Goal: Task Accomplishment & Management: Manage account settings

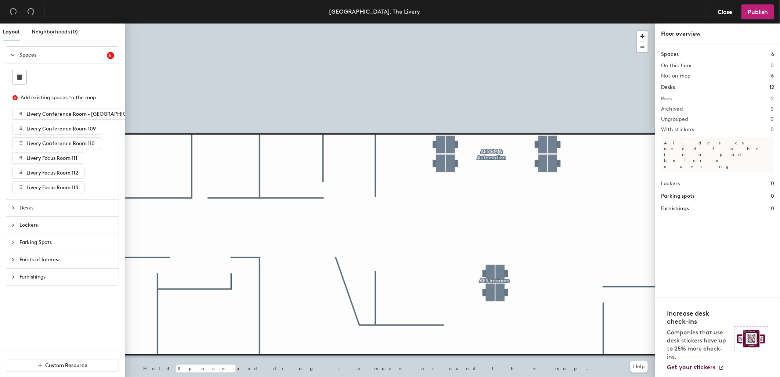
click at [449, 24] on div at bounding box center [390, 24] width 531 height 0
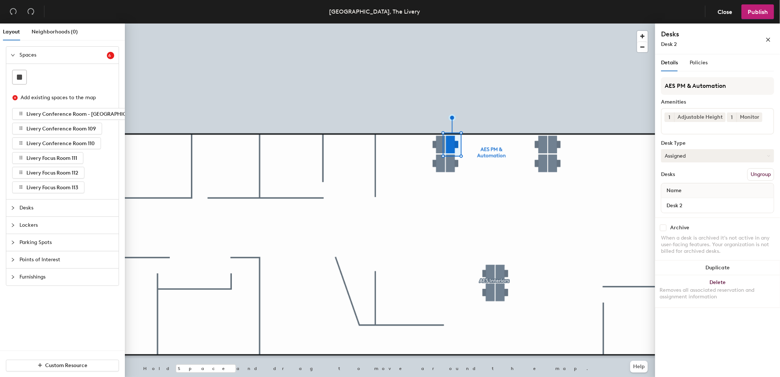
click at [686, 156] on button "Assigned" at bounding box center [717, 155] width 113 height 13
click at [681, 197] on div "Hoteled" at bounding box center [698, 200] width 73 height 11
click at [687, 158] on button "Assigned" at bounding box center [717, 155] width 113 height 13
click at [680, 199] on div "Hoteled" at bounding box center [698, 200] width 73 height 11
click at [688, 154] on button "Assigned" at bounding box center [717, 155] width 113 height 13
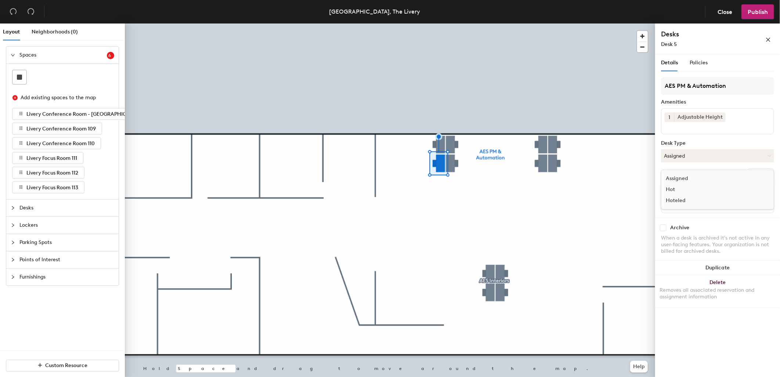
click at [677, 197] on div "Hoteled" at bounding box center [698, 200] width 73 height 11
click at [689, 157] on button "Assigned" at bounding box center [717, 155] width 113 height 13
click at [682, 199] on div "Hoteled" at bounding box center [698, 200] width 73 height 11
click at [675, 156] on button "Assigned" at bounding box center [717, 155] width 113 height 13
click at [675, 199] on div "Hoteled" at bounding box center [698, 200] width 73 height 11
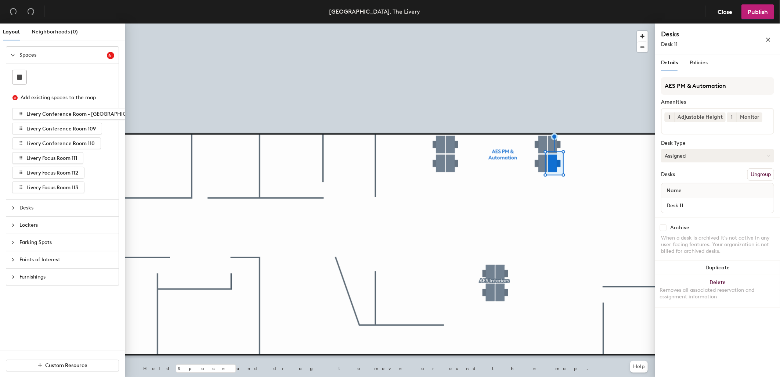
click at [685, 153] on button "Assigned" at bounding box center [717, 155] width 113 height 13
click at [682, 197] on div "Hoteled" at bounding box center [698, 200] width 73 height 11
click at [758, 15] on span "Publish" at bounding box center [758, 11] width 20 height 7
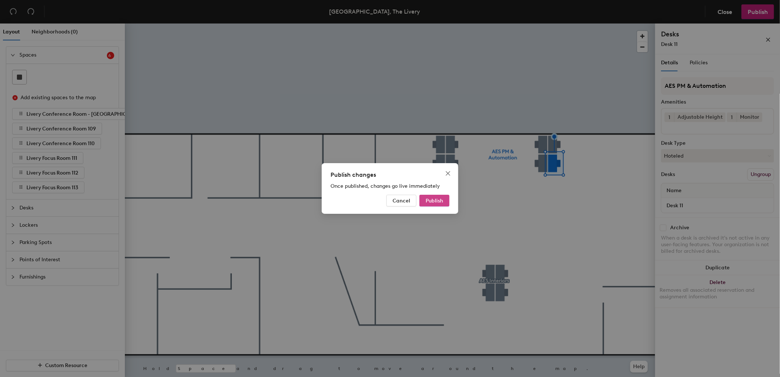
click at [436, 199] on span "Publish" at bounding box center [435, 201] width 18 height 6
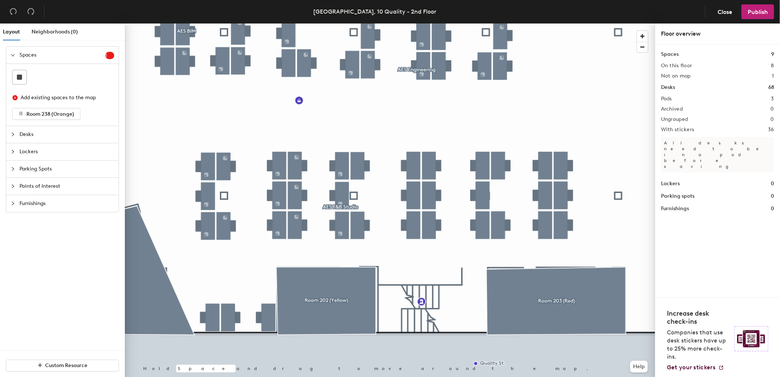
click at [212, 24] on div at bounding box center [390, 24] width 531 height 0
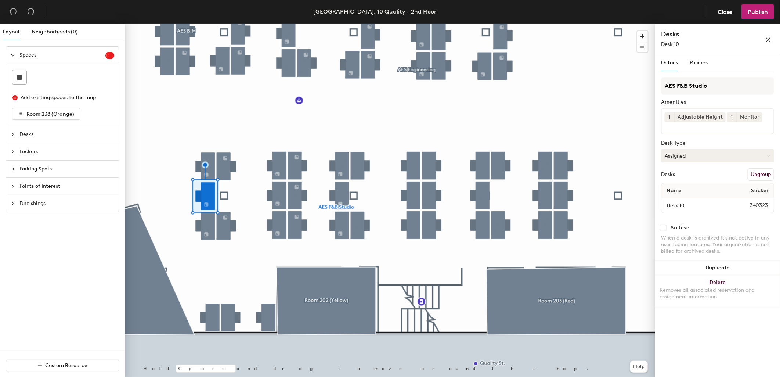
click at [695, 153] on button "Assigned" at bounding box center [717, 155] width 113 height 13
click at [683, 201] on div "Hoteled" at bounding box center [698, 200] width 73 height 11
click at [692, 156] on button "Assigned" at bounding box center [717, 155] width 113 height 13
click at [681, 197] on div "Hoteled" at bounding box center [698, 200] width 73 height 11
click at [711, 158] on button "Assigned" at bounding box center [717, 155] width 113 height 13
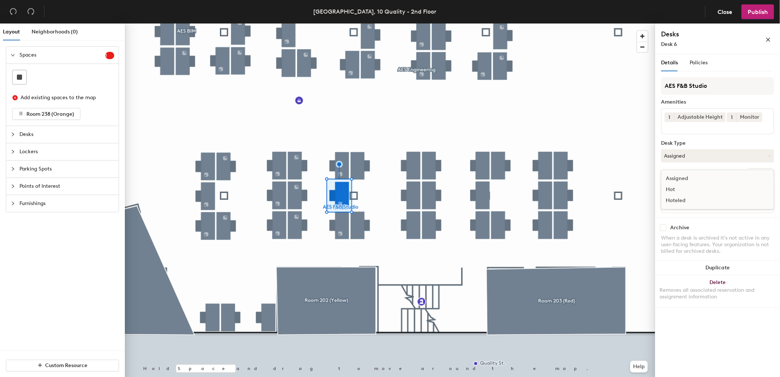
click at [684, 201] on div "Hoteled" at bounding box center [698, 200] width 73 height 11
click at [772, 9] on button "Publish" at bounding box center [758, 11] width 33 height 15
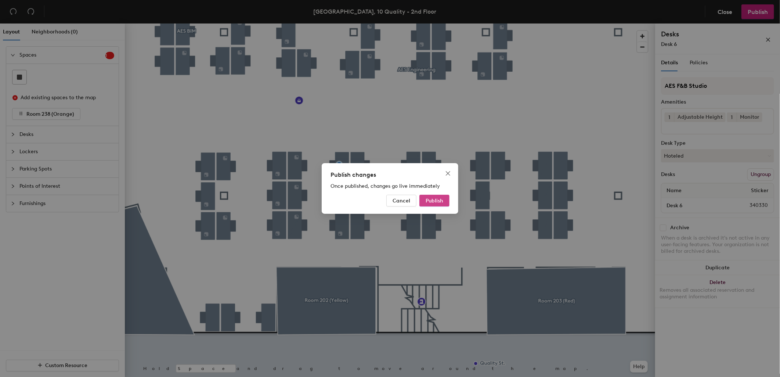
click at [429, 203] on span "Publish" at bounding box center [435, 201] width 18 height 6
